Goal: Use online tool/utility: Utilize a website feature to perform a specific function

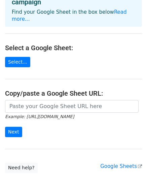
scroll to position [86, 0]
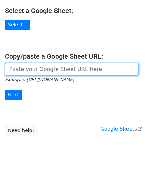
paste input "1Tvp_A4JdEwzuKpV_ynoWNK_1PwziVONihPLfM1l_UeU"
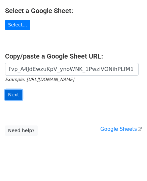
click at [15, 90] on input "Next" at bounding box center [13, 95] width 17 height 10
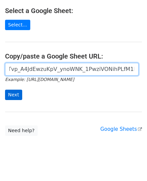
scroll to position [0, 5]
paste input "1Tvp_A4JdEwzuKpV_ynoWNK_1PwziVONihPLfM1l_UeU"
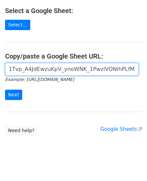
scroll to position [0, 0]
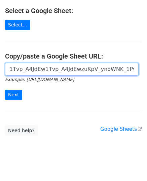
click at [39, 66] on input "1Tvp_A4JdEw1Tvp_A4JdEwzuKpV_ynoWNK_1PwziVONihPLfM1l_UeUzuKpV_ynoWNK_1PwziVONihP…" at bounding box center [71, 69] width 133 height 13
paste input "https://docs.google.com/spreadsheets/d/1Tvp_A4JdEwzuKpV_ynoWNK_1PwziVONihPLfM1l…"
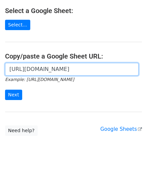
scroll to position [0, 148]
type input "https://docs.google.com/spreadsheets/d/1Tvp_A4JdEwzuKpV_ynoWNK_1PwziVONihPLfM1l…"
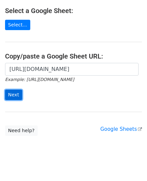
scroll to position [0, 0]
click at [16, 90] on input "Next" at bounding box center [13, 95] width 17 height 10
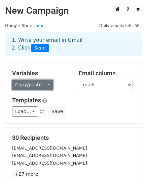
click at [32, 85] on link "Copy/paste..." at bounding box center [32, 85] width 41 height 10
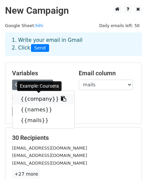
click at [33, 98] on link "{{company}}" at bounding box center [43, 99] width 62 height 11
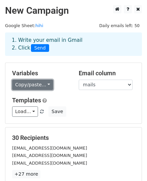
click at [20, 85] on link "Copy/paste..." at bounding box center [32, 85] width 41 height 10
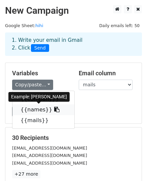
click at [32, 109] on link "{{names}}" at bounding box center [43, 110] width 62 height 11
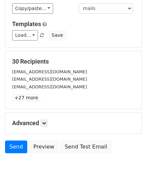
scroll to position [104, 0]
